Goal: Book appointment/travel/reservation

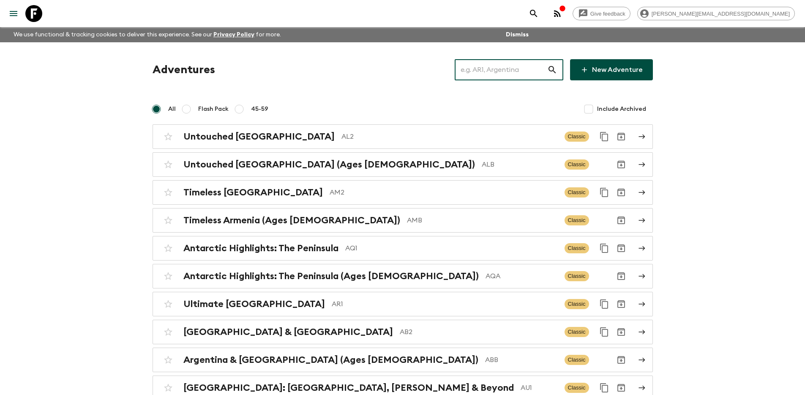
click at [498, 73] on input "text" at bounding box center [501, 70] width 93 height 24
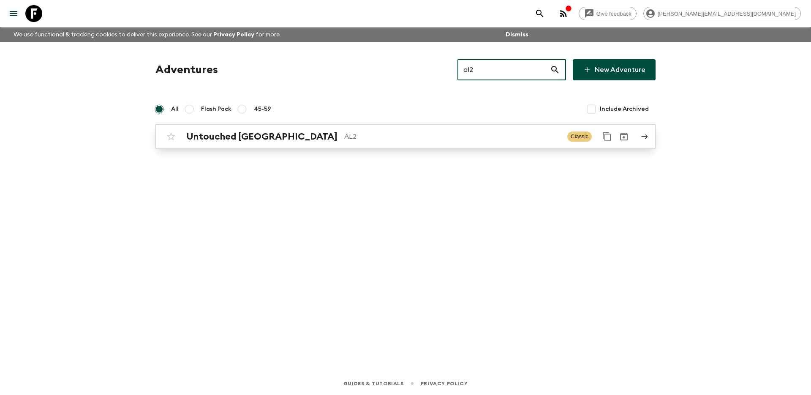
type input "al2"
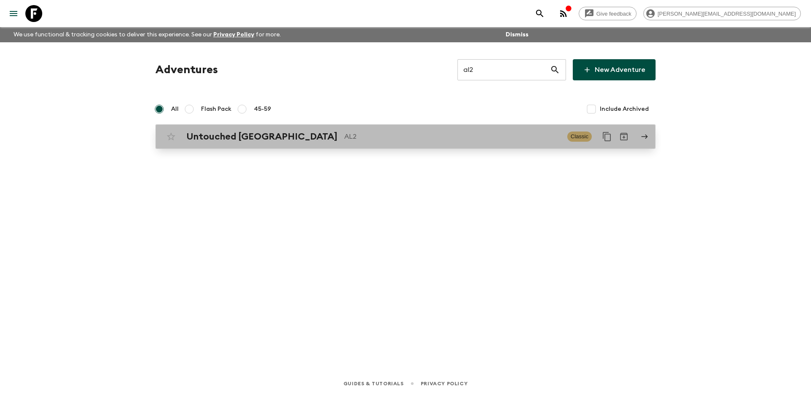
click at [438, 133] on p "AL2" at bounding box center [452, 136] width 216 height 10
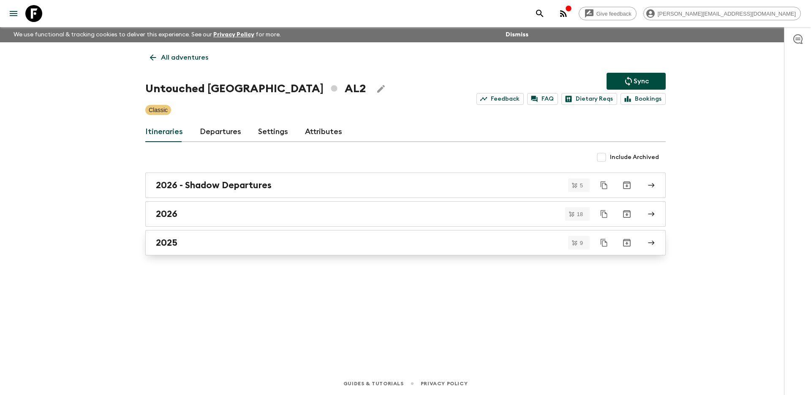
click at [284, 245] on div "2025" at bounding box center [397, 242] width 483 height 11
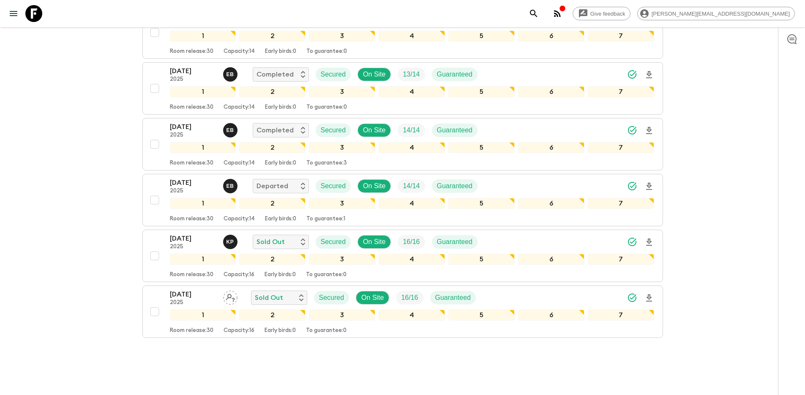
scroll to position [361, 0]
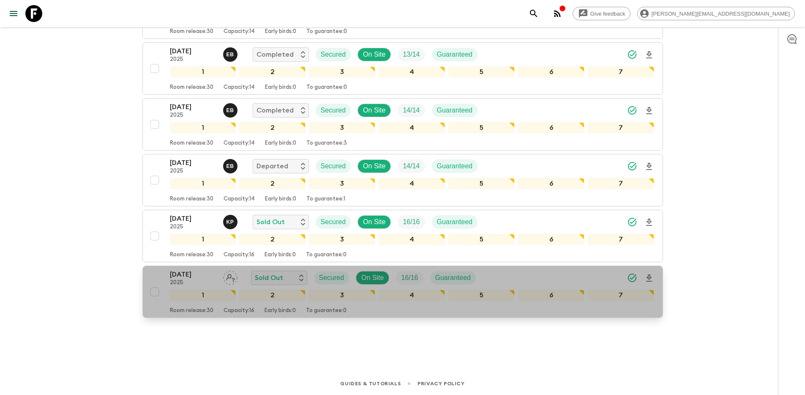
click at [153, 273] on div "[DATE] 2025 Sold Out Secured On Site 16 / 16 Guaranteed 1 2 3 4 5 6 7 Room rele…" at bounding box center [400, 291] width 508 height 45
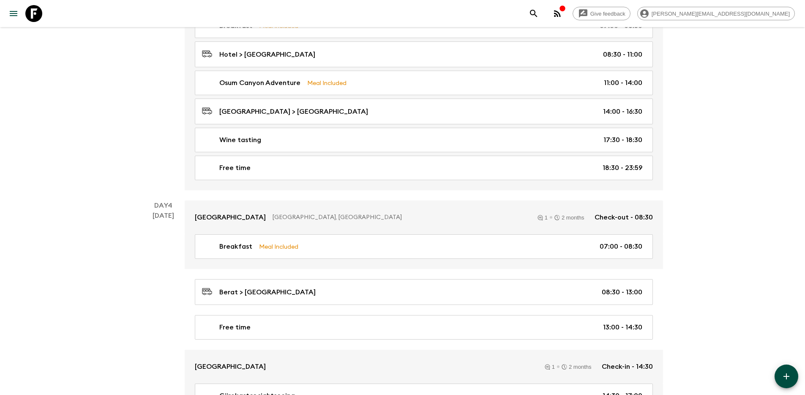
scroll to position [767, 0]
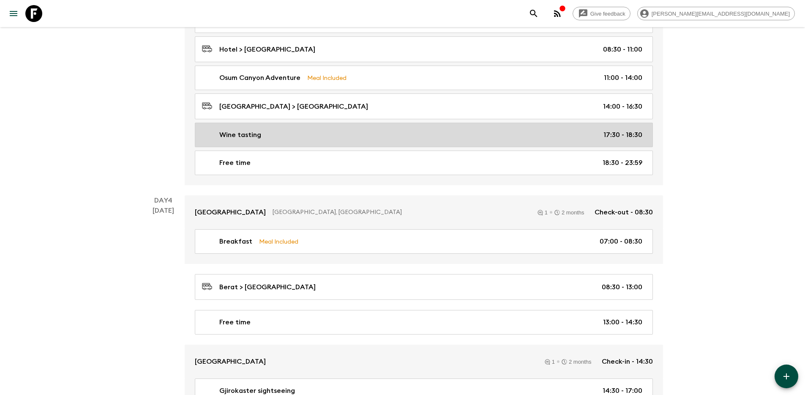
click at [341, 123] on link "Wine tasting 17:30 - 18:30" at bounding box center [424, 135] width 458 height 25
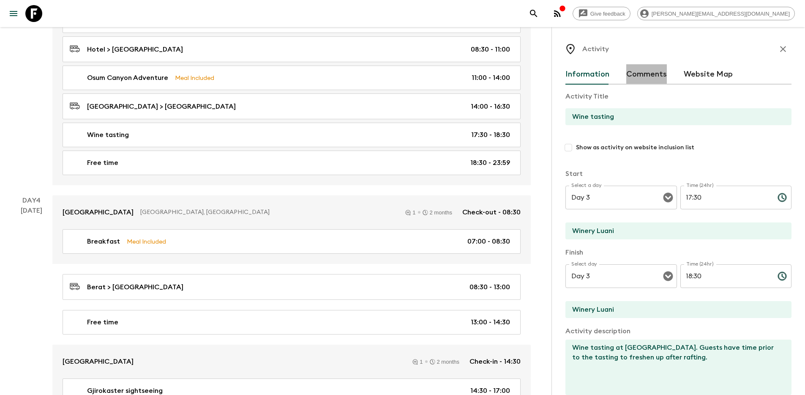
click at [647, 74] on button "Comments" at bounding box center [646, 74] width 41 height 20
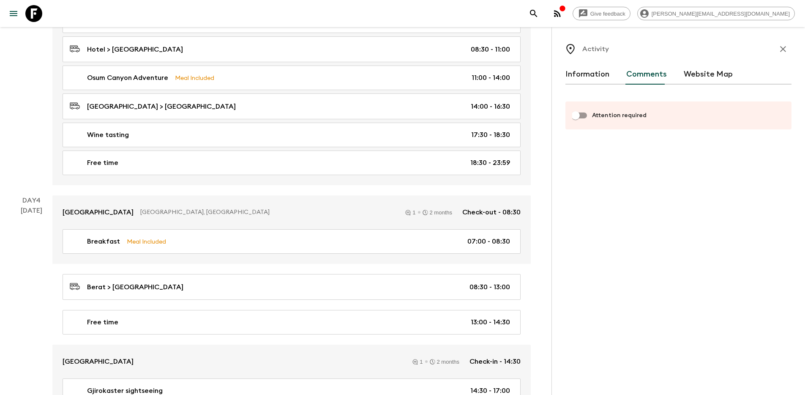
click at [716, 75] on button "Website Map" at bounding box center [708, 74] width 49 height 20
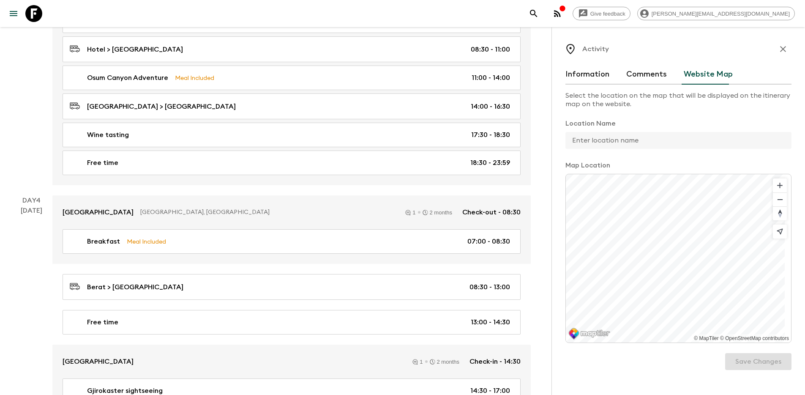
click at [600, 77] on button "Information" at bounding box center [587, 74] width 44 height 20
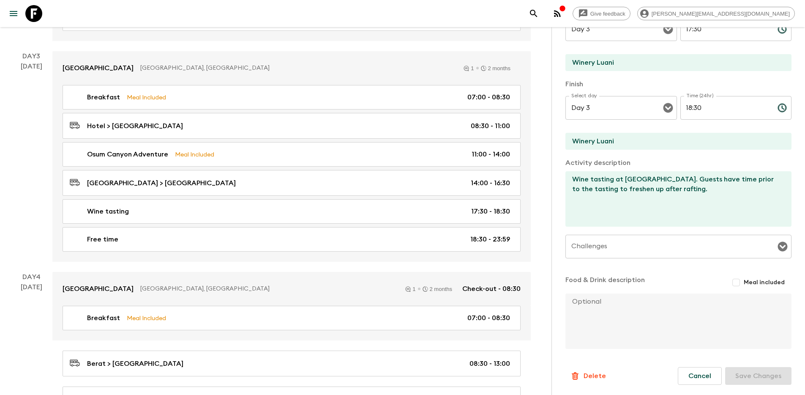
scroll to position [690, 0]
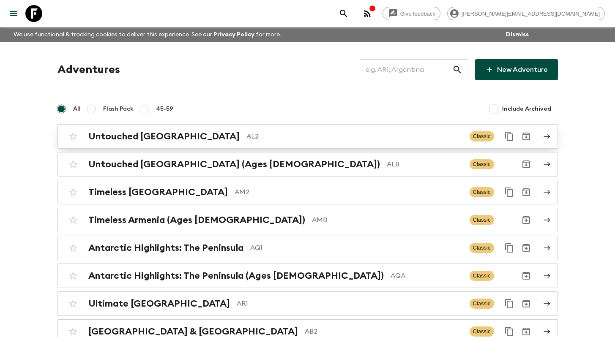
click at [249, 138] on p "AL2" at bounding box center [354, 136] width 216 height 10
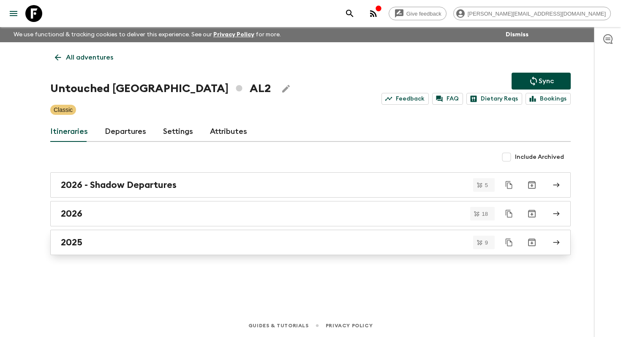
click at [190, 240] on div "2025" at bounding box center [302, 242] width 483 height 11
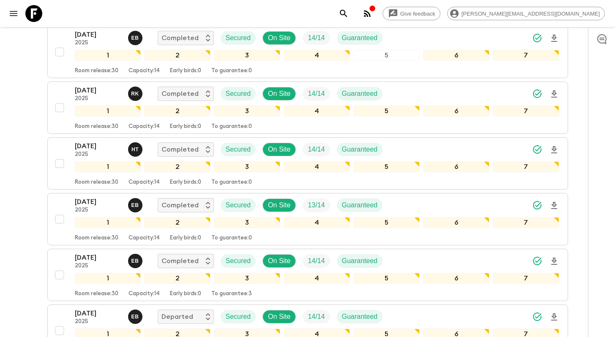
scroll to position [418, 0]
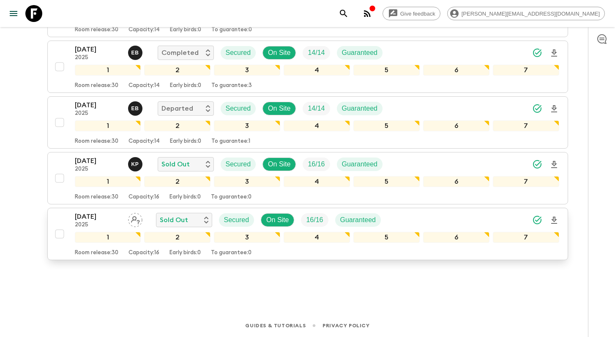
click at [57, 217] on div "[DATE] 2025 Sold Out Secured On Site 16 / 16 Guaranteed 1 2 3 4 5 6 7 Room rele…" at bounding box center [305, 234] width 508 height 45
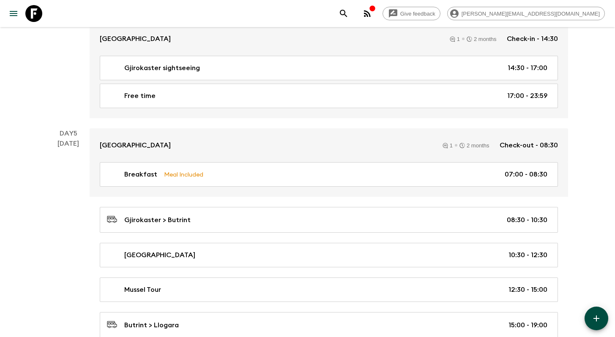
scroll to position [1142, 0]
